Goal: Find specific page/section: Find specific page/section

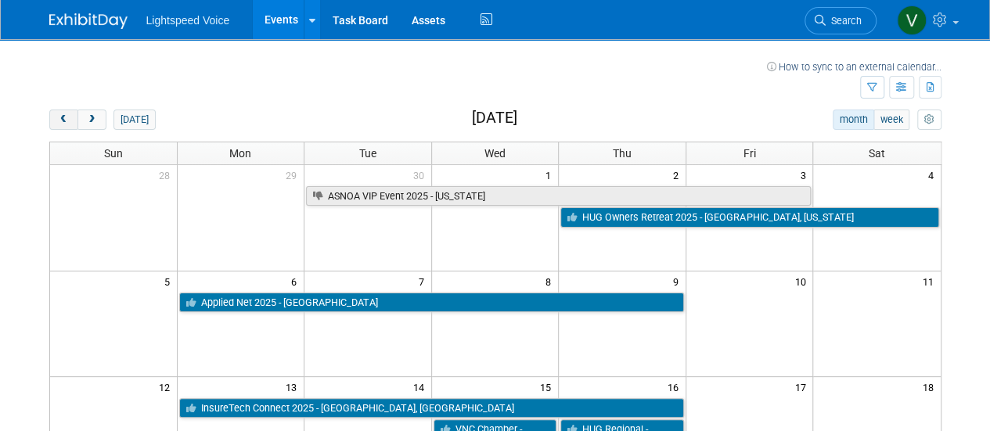
click at [63, 116] on span "prev" at bounding box center [64, 120] width 12 height 10
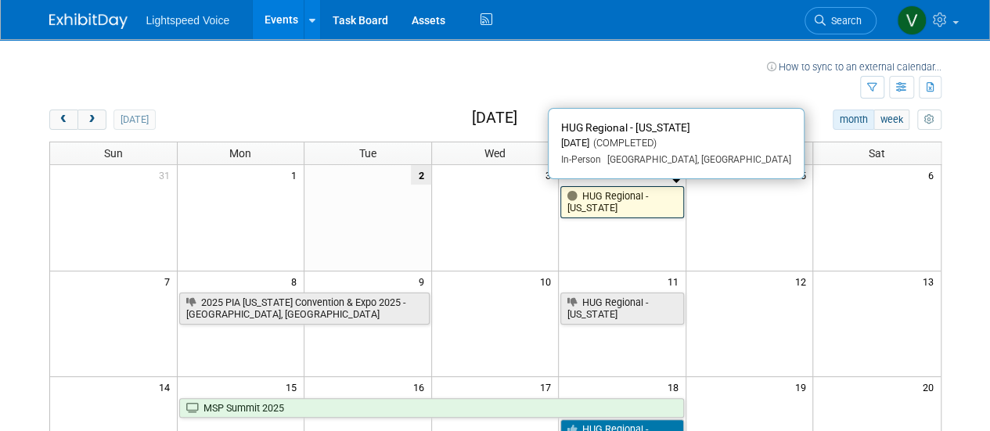
click at [638, 193] on link "HUG Regional - [US_STATE]" at bounding box center [622, 202] width 124 height 32
click at [640, 196] on link "HUG Regional - [US_STATE]" at bounding box center [622, 202] width 124 height 32
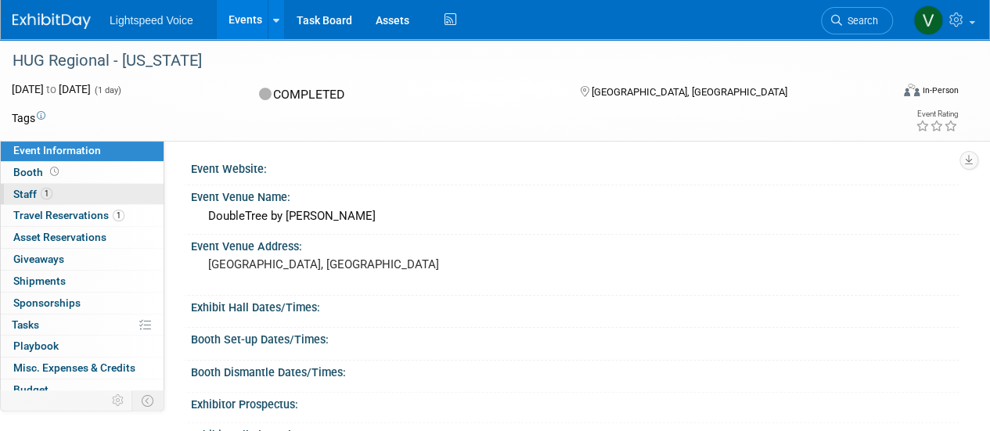
click at [38, 185] on link "1 Staff 1" at bounding box center [82, 194] width 163 height 21
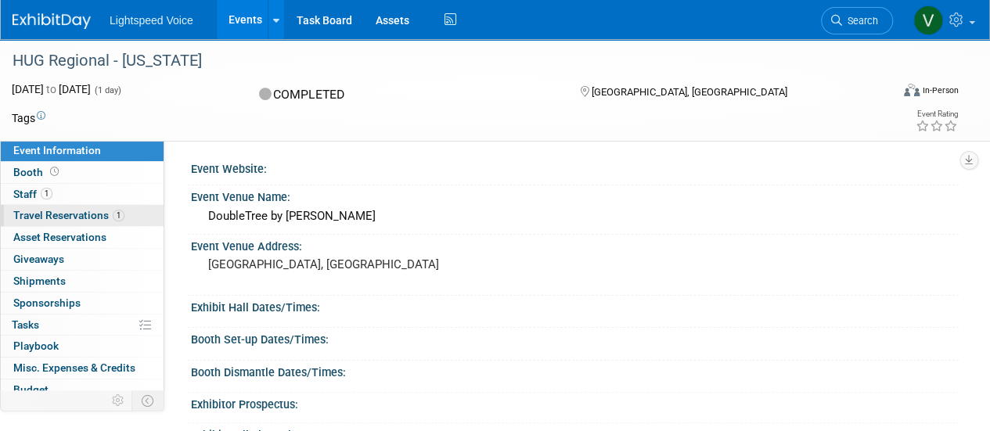
click at [57, 220] on span "Travel Reservations 1" at bounding box center [68, 215] width 111 height 13
